Goal: Find specific page/section: Find specific page/section

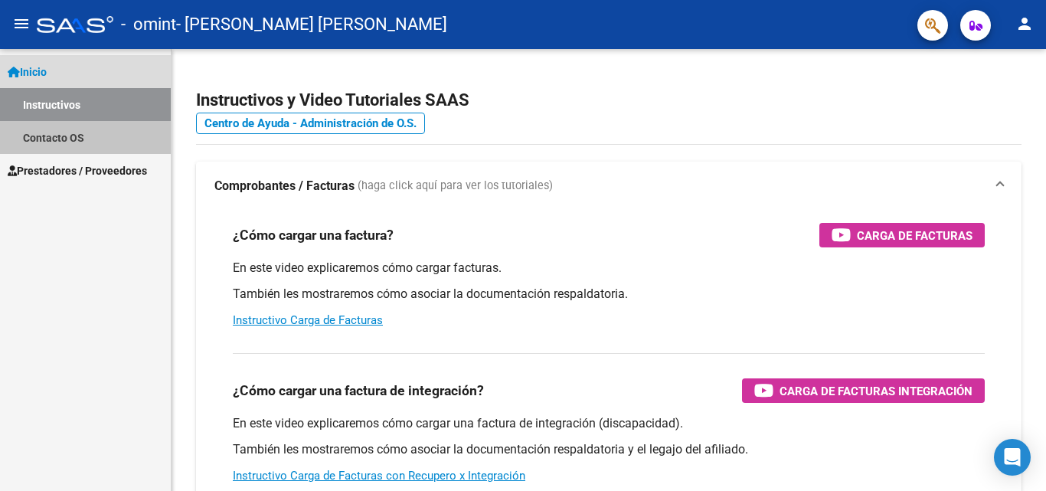
click at [79, 142] on link "Contacto OS" at bounding box center [85, 137] width 171 height 33
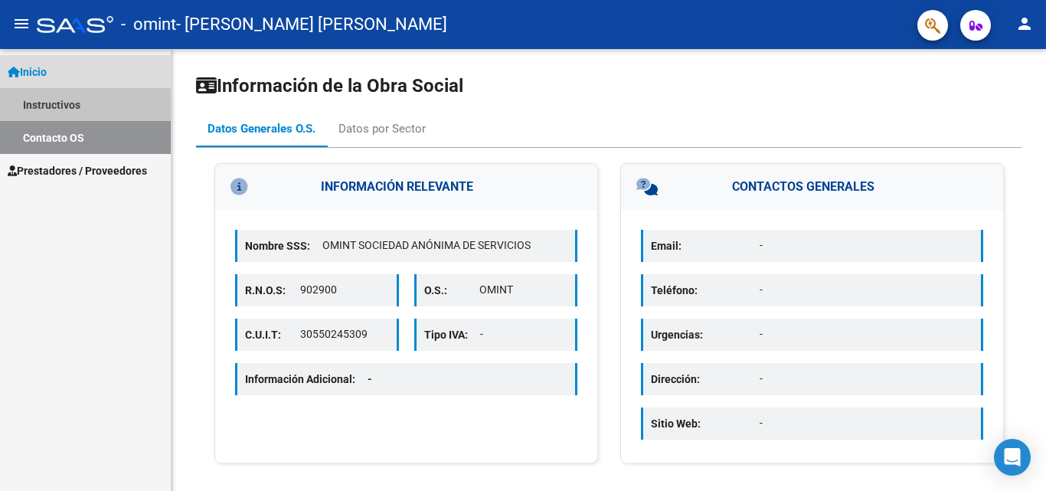
click at [47, 105] on link "Instructivos" at bounding box center [85, 104] width 171 height 33
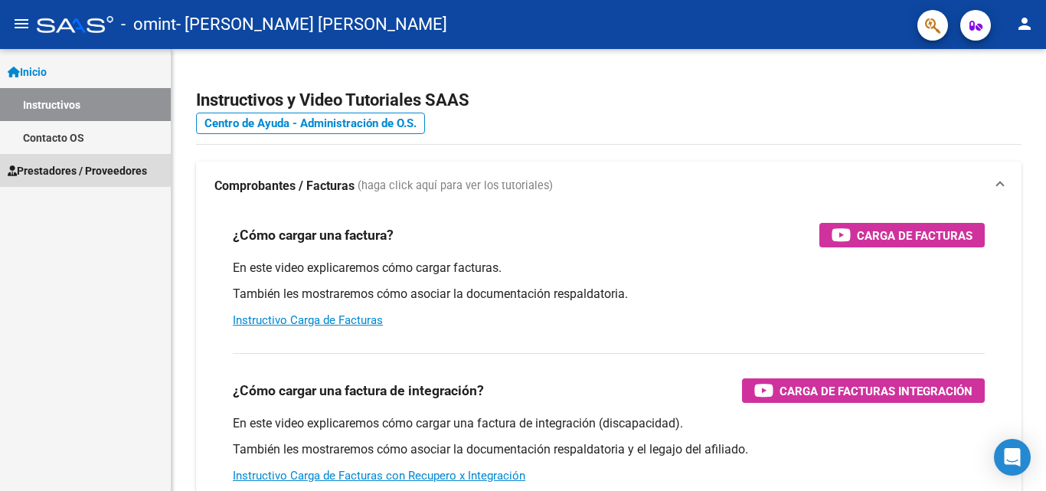
click at [72, 168] on span "Prestadores / Proveedores" at bounding box center [77, 170] width 139 height 17
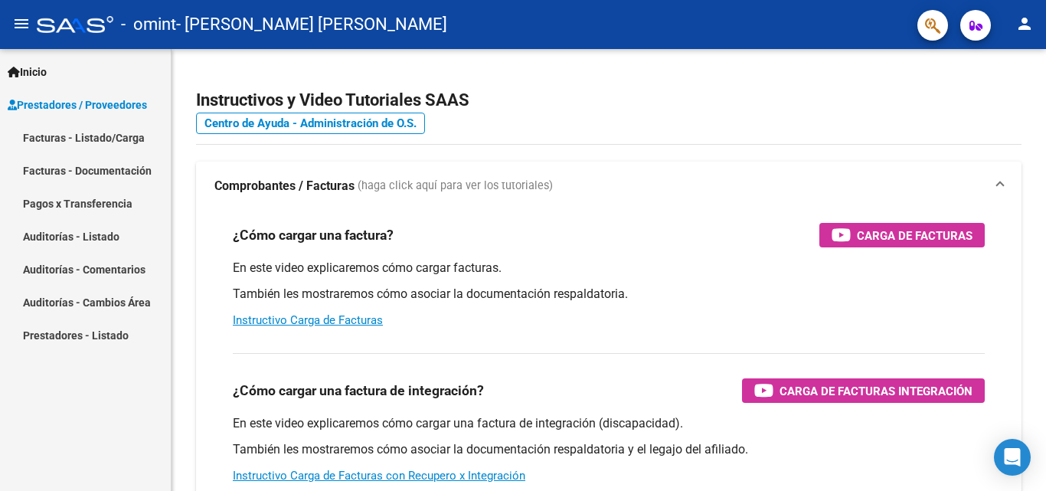
click at [80, 139] on link "Facturas - Listado/Carga" at bounding box center [85, 137] width 171 height 33
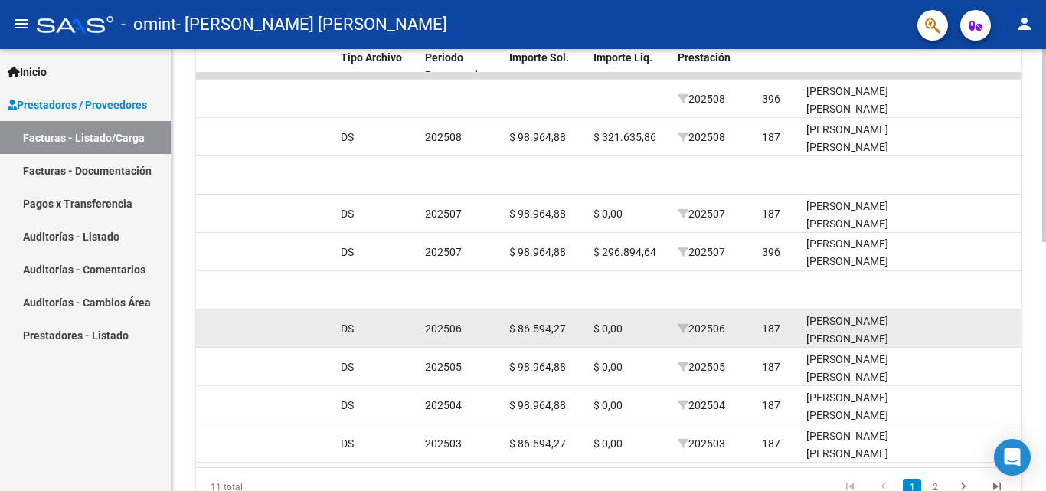
scroll to position [415, 0]
